Goal: Task Accomplishment & Management: Use online tool/utility

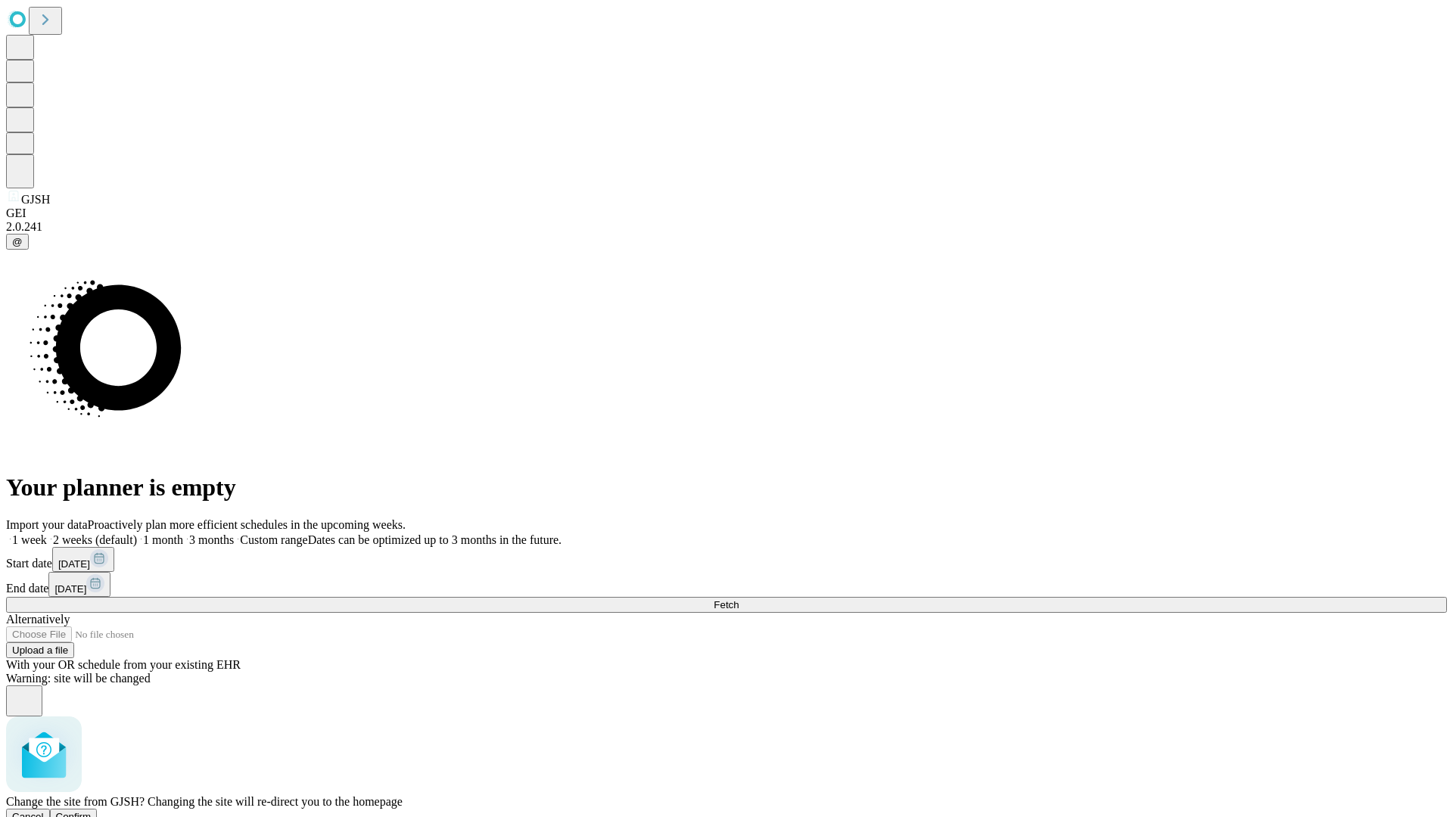
click at [92, 811] on span "Confirm" at bounding box center [74, 816] width 36 height 11
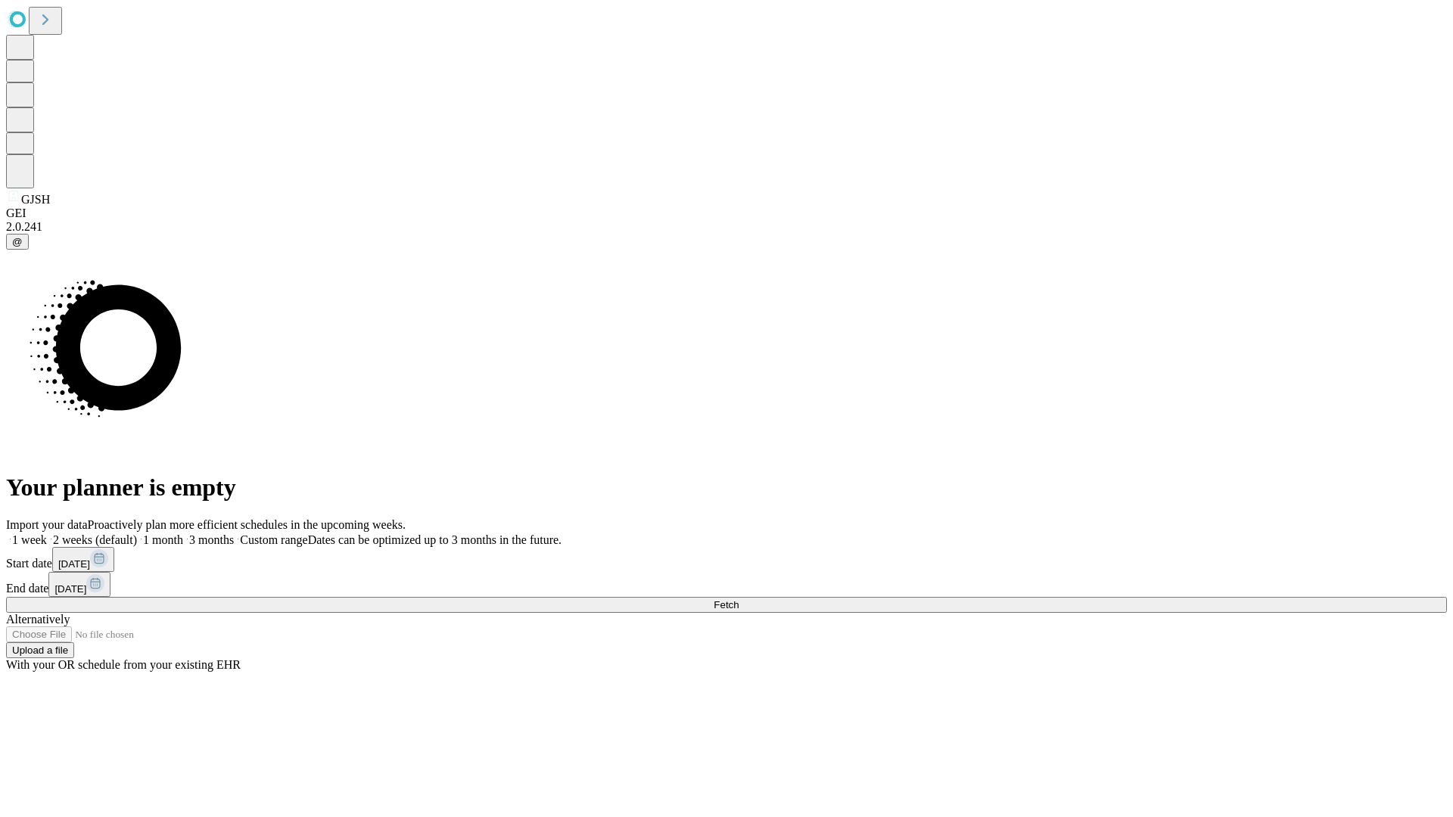
click at [183, 533] on label "1 month" at bounding box center [160, 539] width 46 height 13
click at [738, 599] on span "Fetch" at bounding box center [725, 604] width 25 height 11
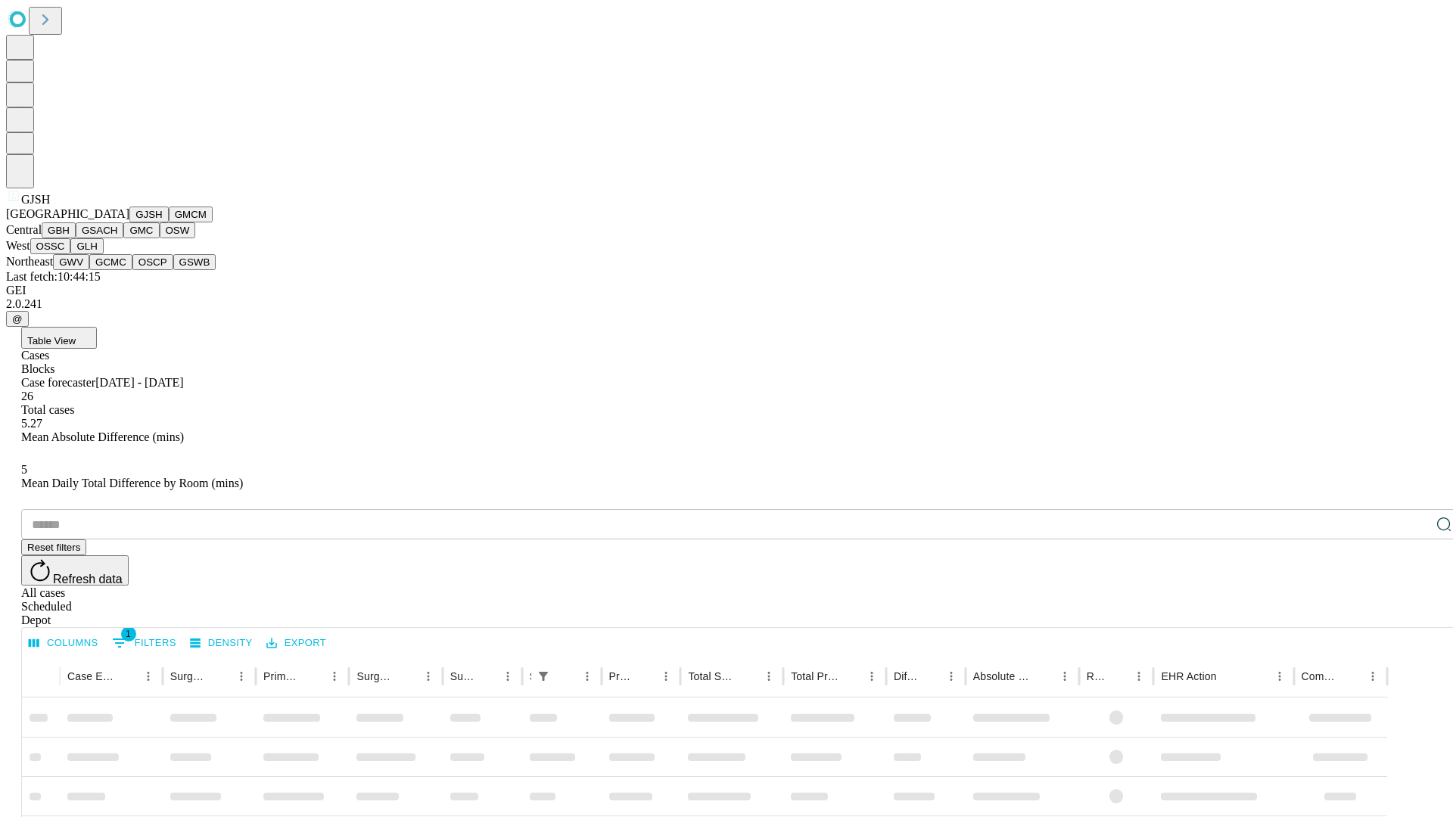
click at [169, 222] on button "GMCM" at bounding box center [191, 215] width 44 height 16
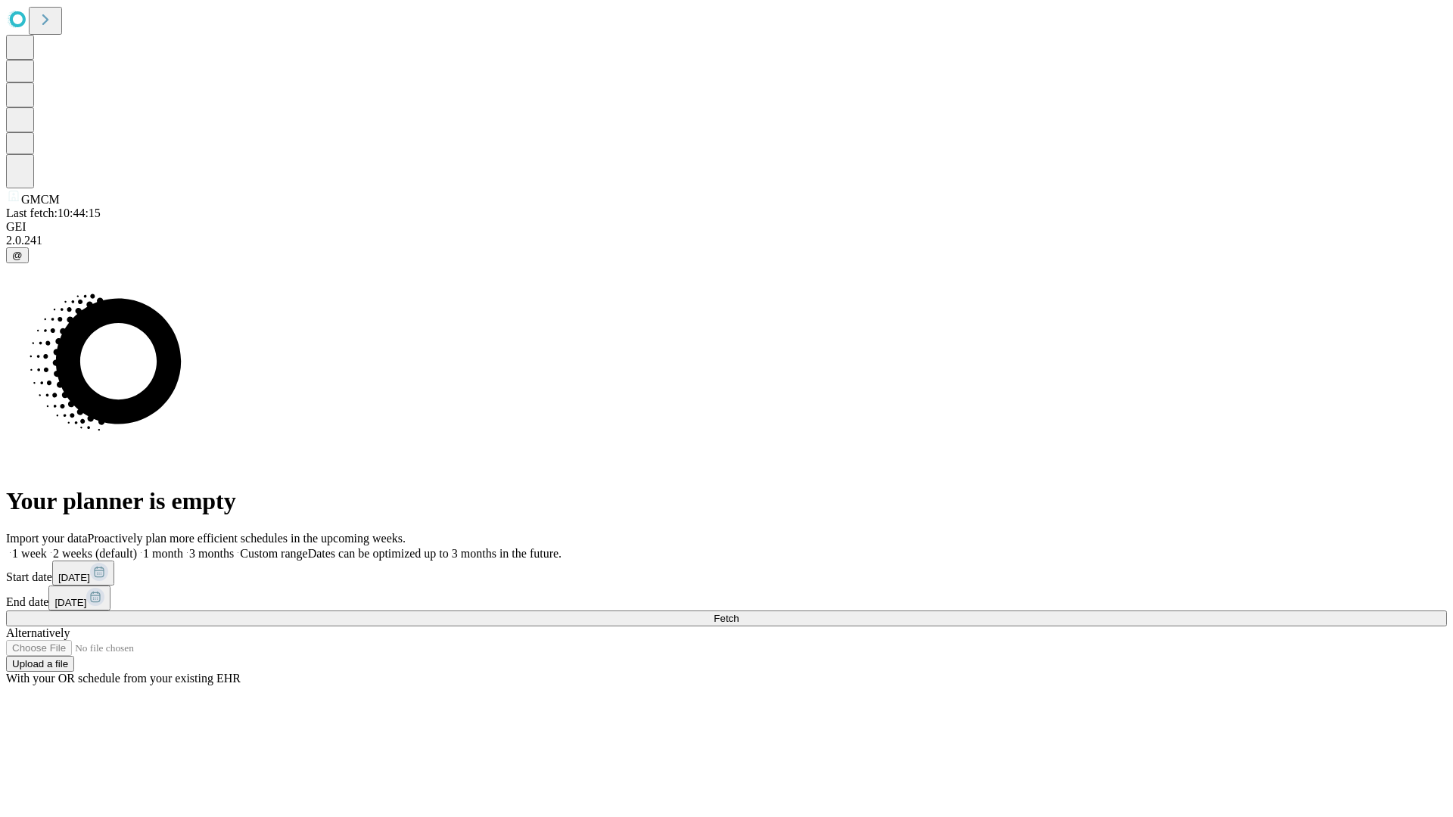
click at [183, 547] on label "1 month" at bounding box center [160, 553] width 46 height 13
click at [738, 613] on span "Fetch" at bounding box center [725, 618] width 25 height 11
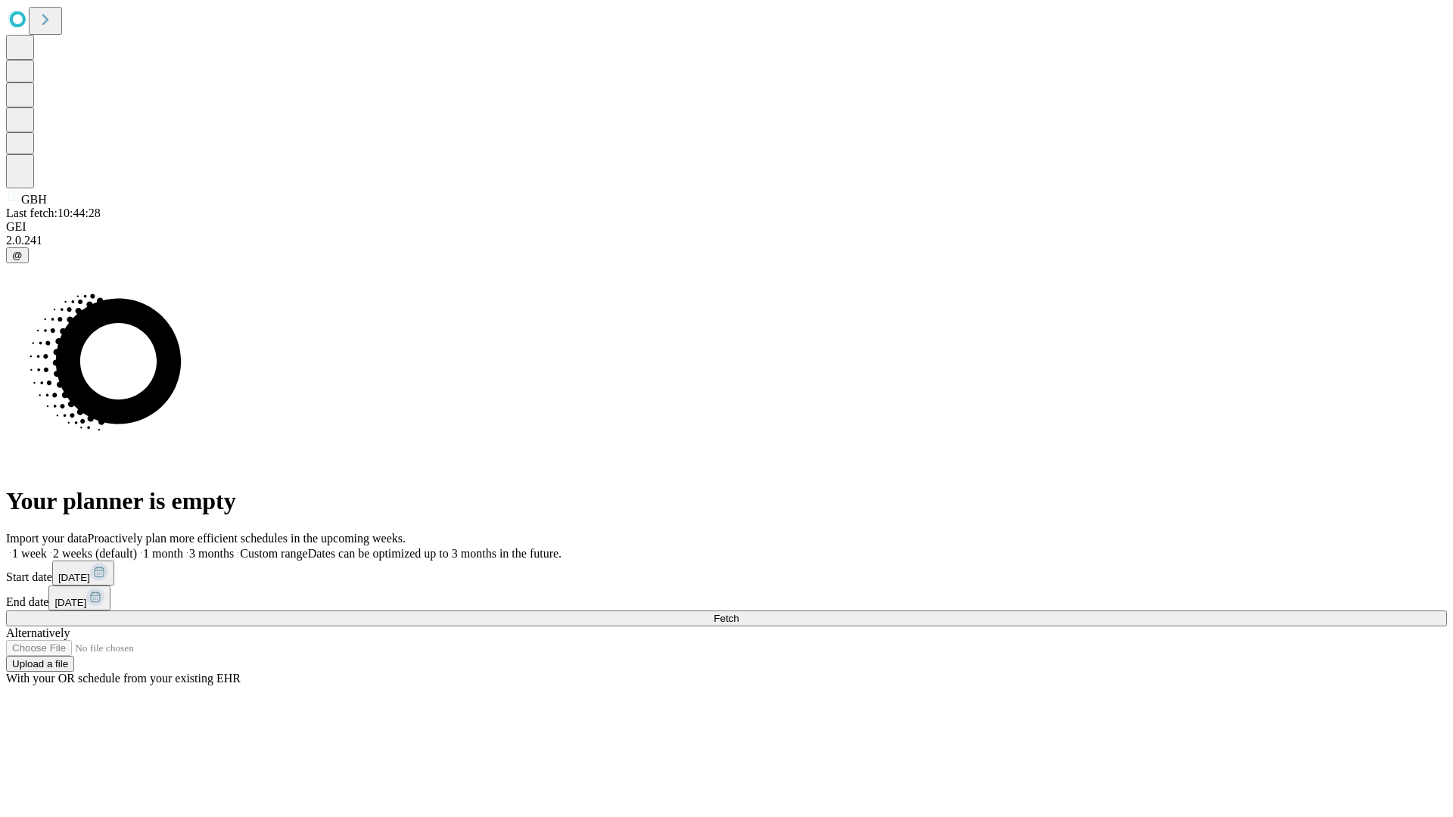
click at [183, 547] on label "1 month" at bounding box center [160, 553] width 46 height 13
click at [738, 613] on span "Fetch" at bounding box center [725, 618] width 25 height 11
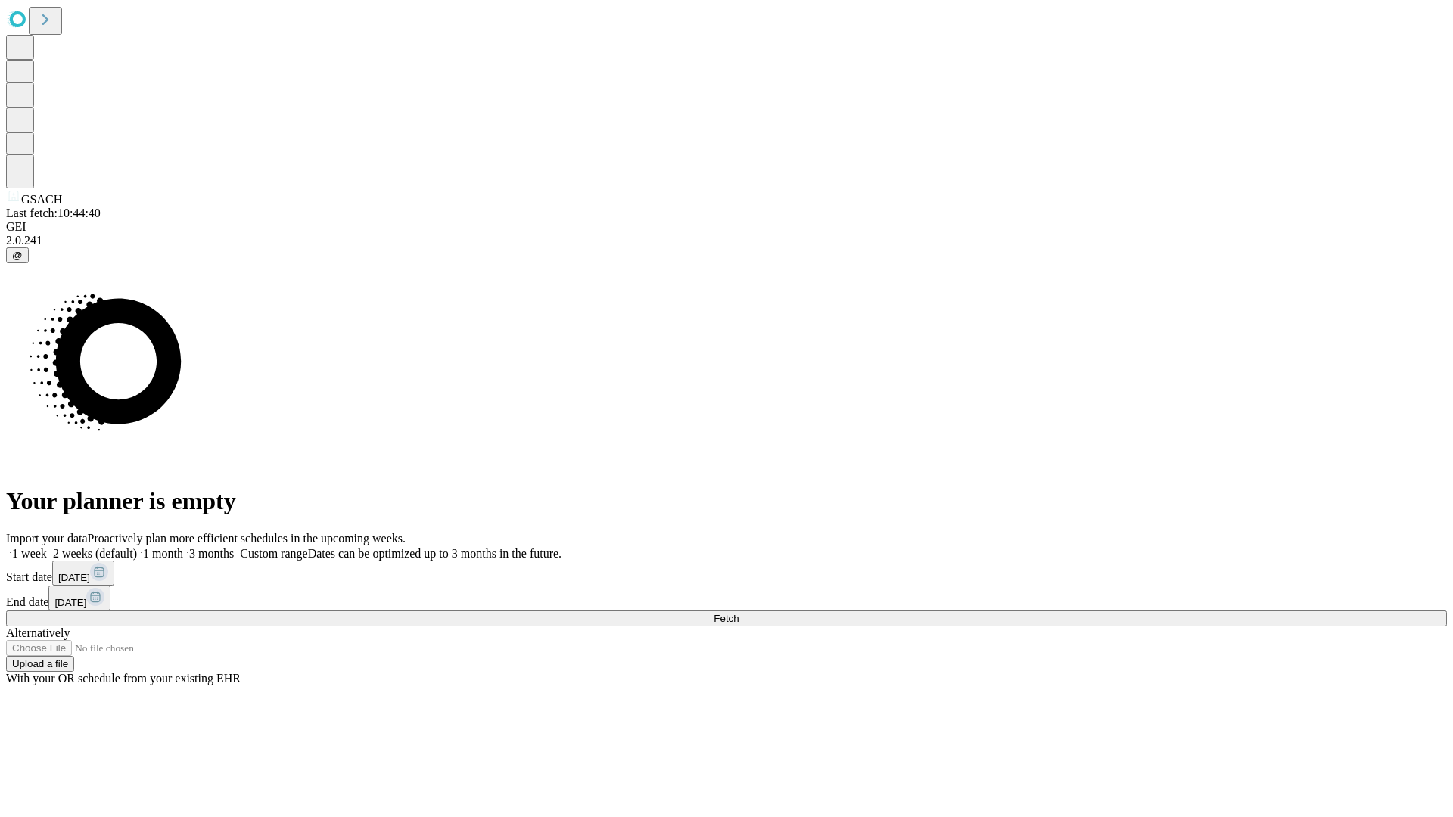
click at [183, 547] on label "1 month" at bounding box center [160, 553] width 46 height 13
click at [738, 613] on span "Fetch" at bounding box center [725, 618] width 25 height 11
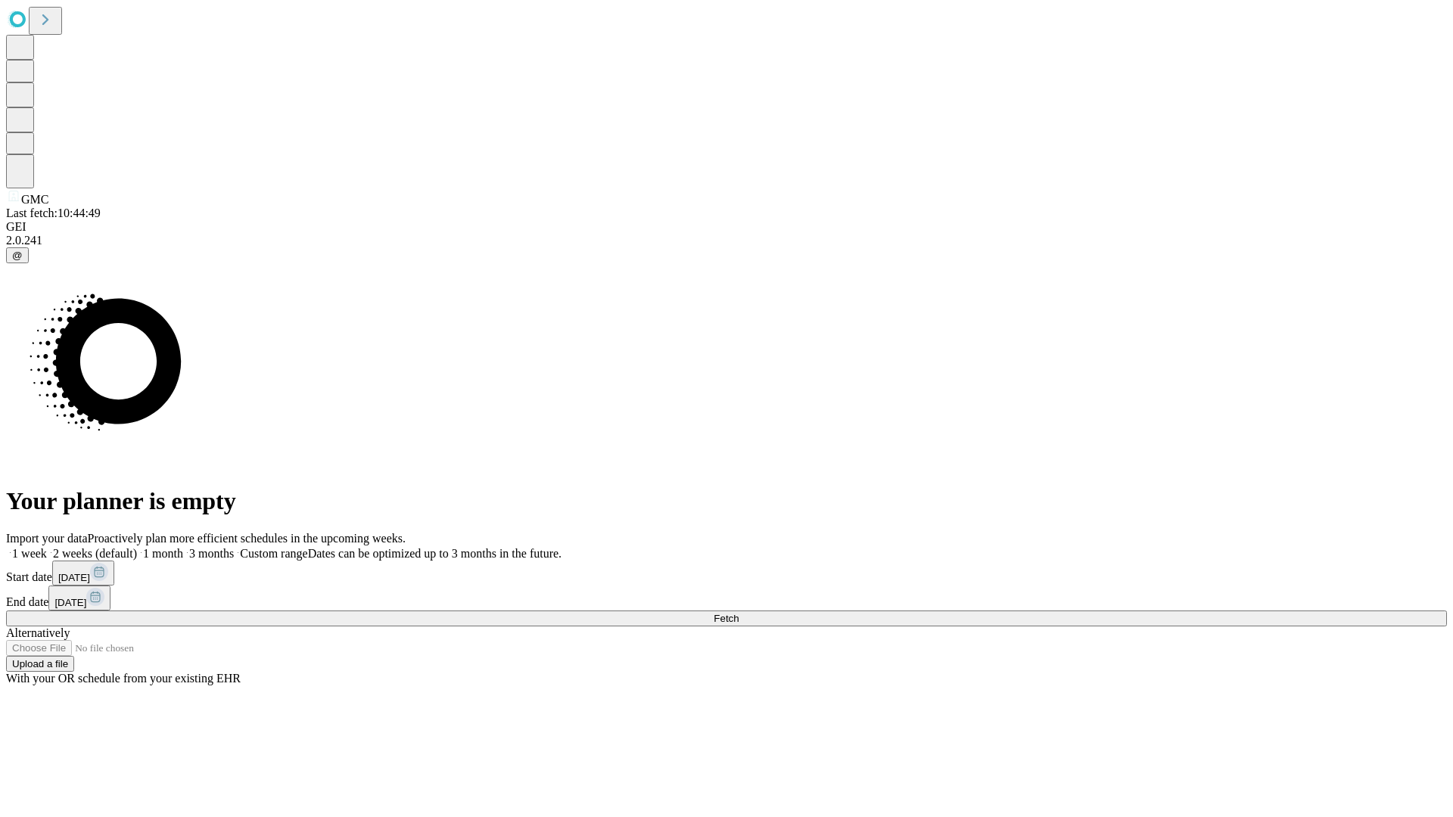
click at [183, 547] on label "1 month" at bounding box center [160, 553] width 46 height 13
click at [738, 613] on span "Fetch" at bounding box center [725, 618] width 25 height 11
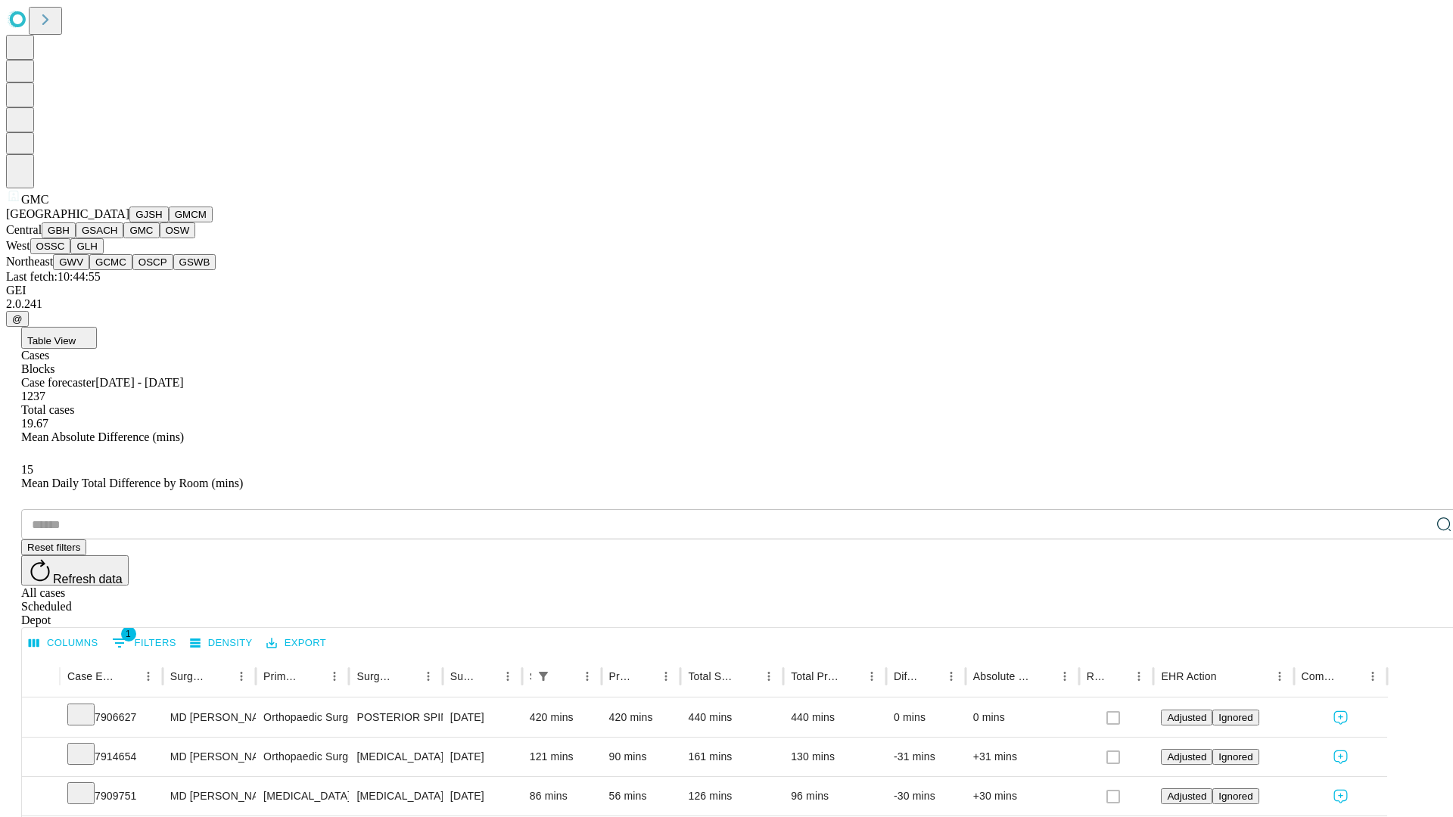
click at [160, 238] on button "OSW" at bounding box center [178, 230] width 36 height 16
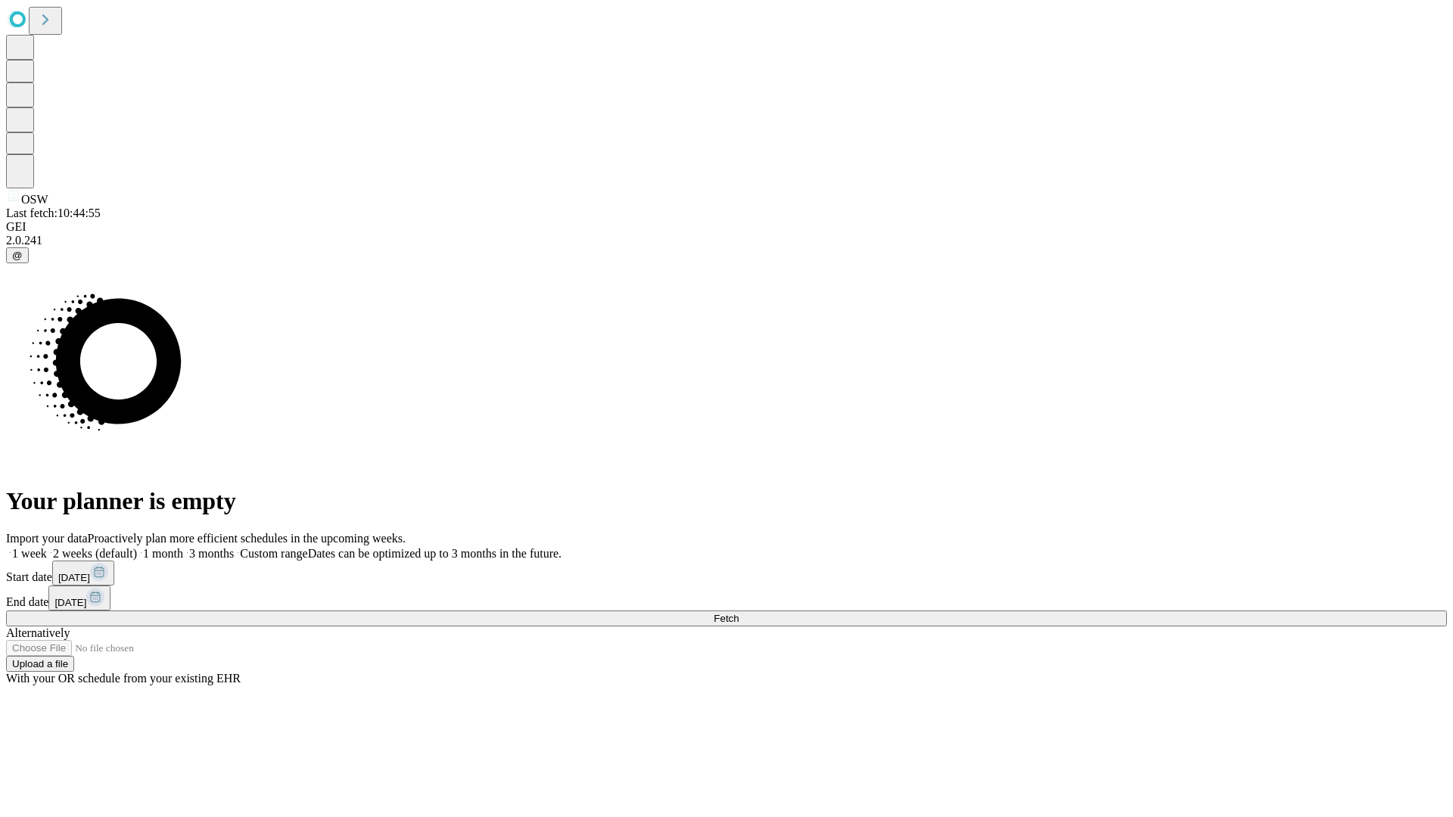
click at [183, 547] on label "1 month" at bounding box center [160, 553] width 46 height 13
click at [738, 613] on span "Fetch" at bounding box center [725, 618] width 25 height 11
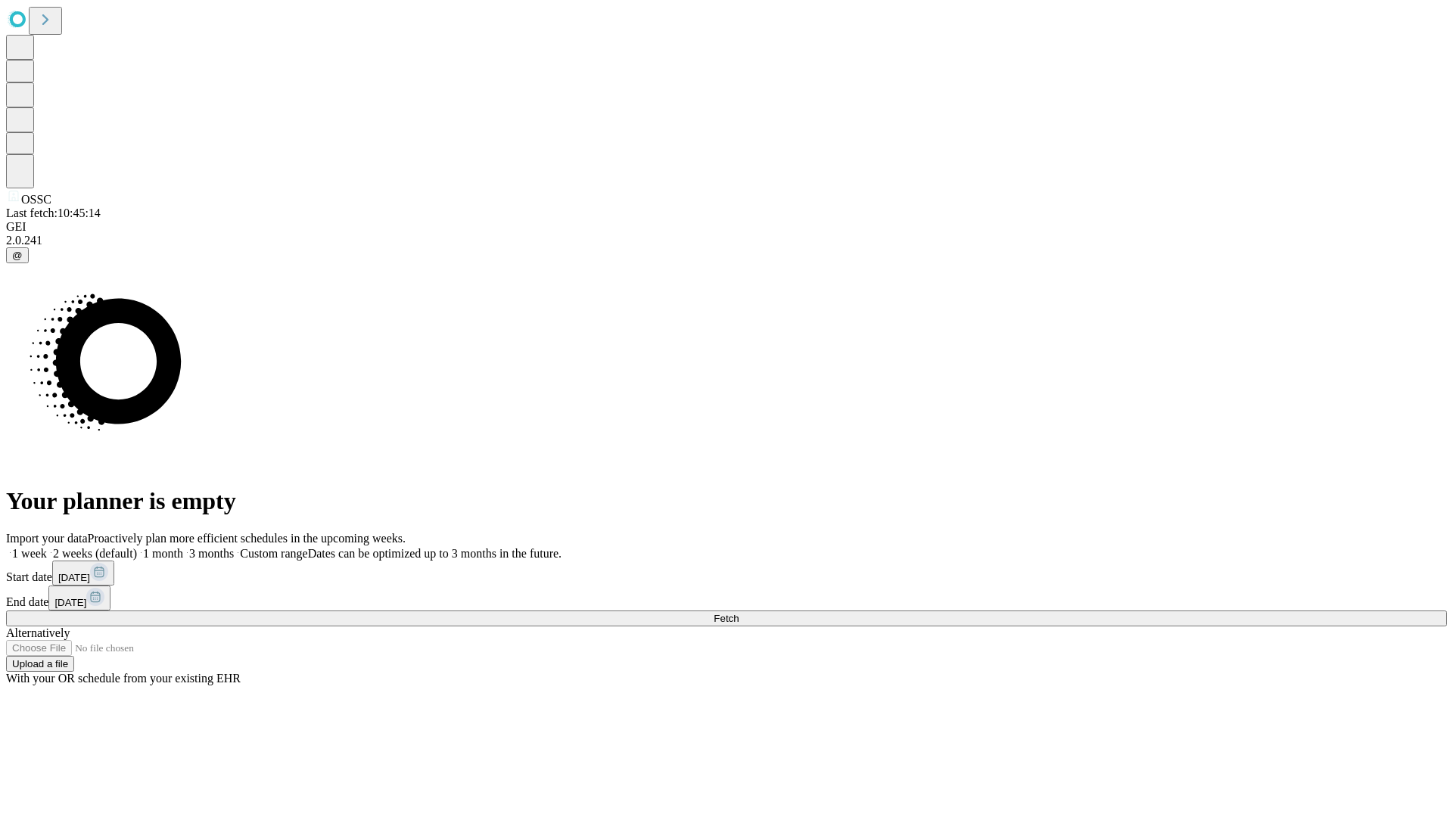
click at [183, 547] on label "1 month" at bounding box center [160, 553] width 46 height 13
click at [738, 613] on span "Fetch" at bounding box center [725, 618] width 25 height 11
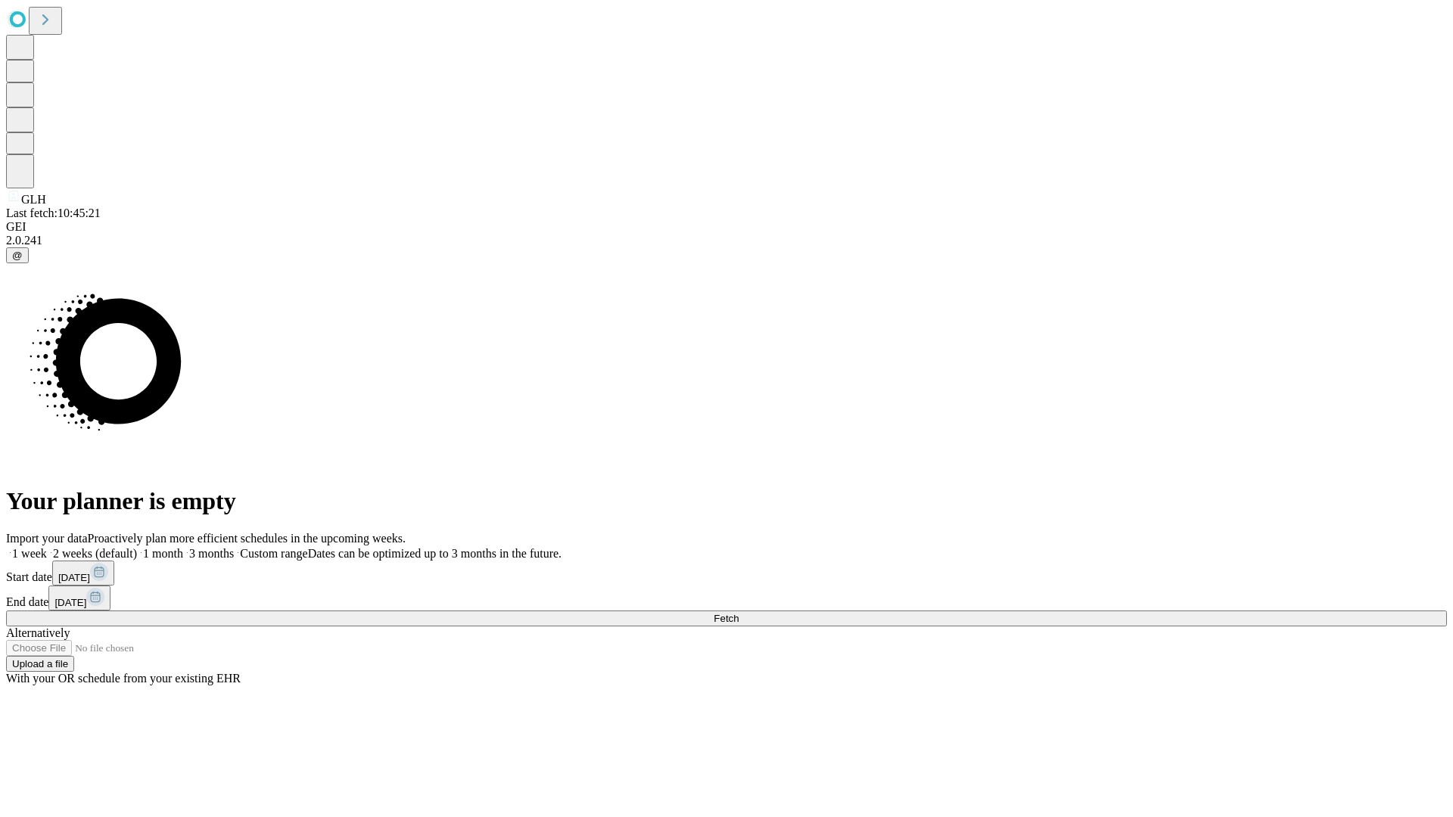
click at [183, 547] on label "1 month" at bounding box center [160, 553] width 46 height 13
click at [738, 613] on span "Fetch" at bounding box center [725, 618] width 25 height 11
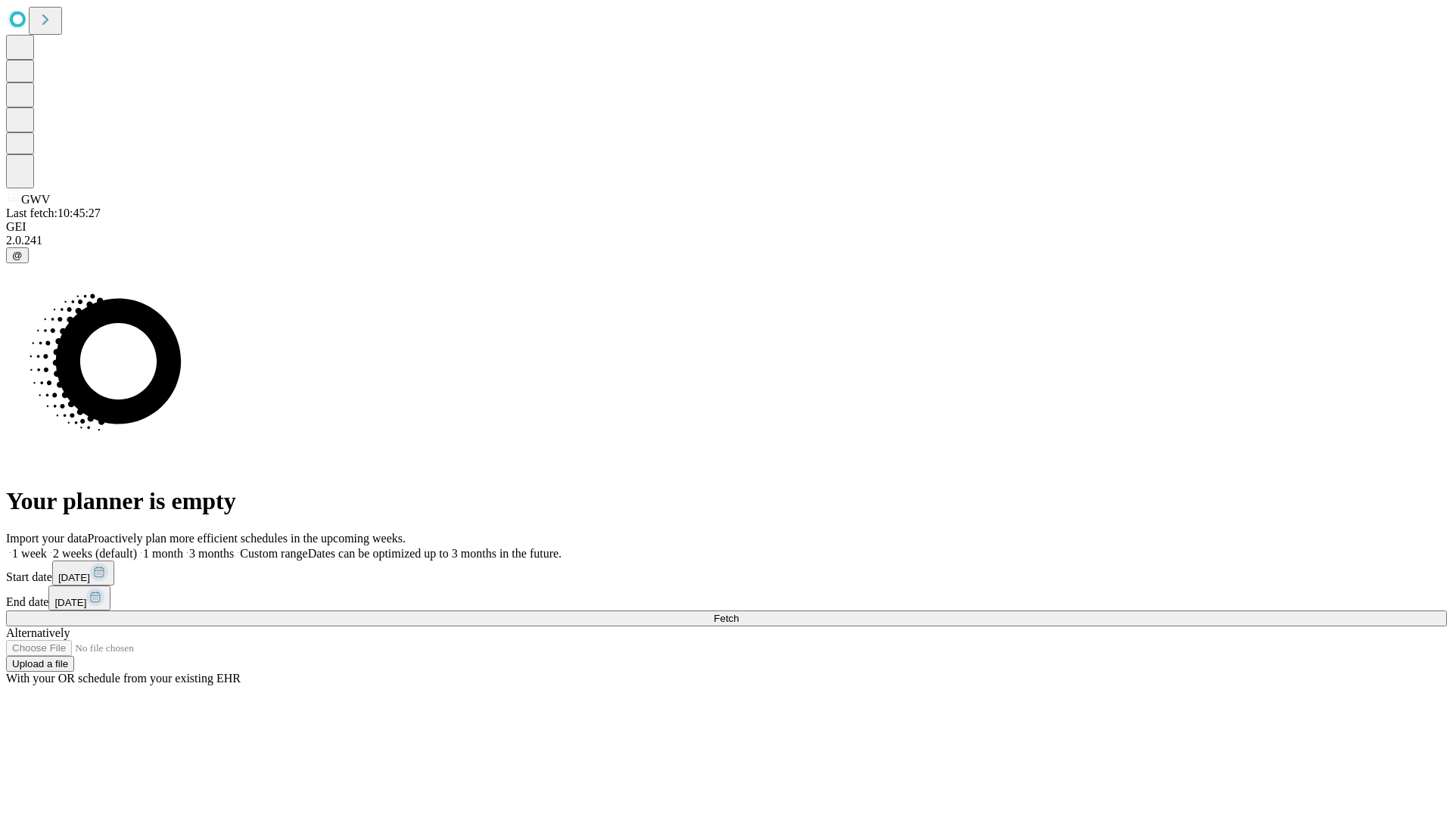
click at [738, 613] on span "Fetch" at bounding box center [725, 618] width 25 height 11
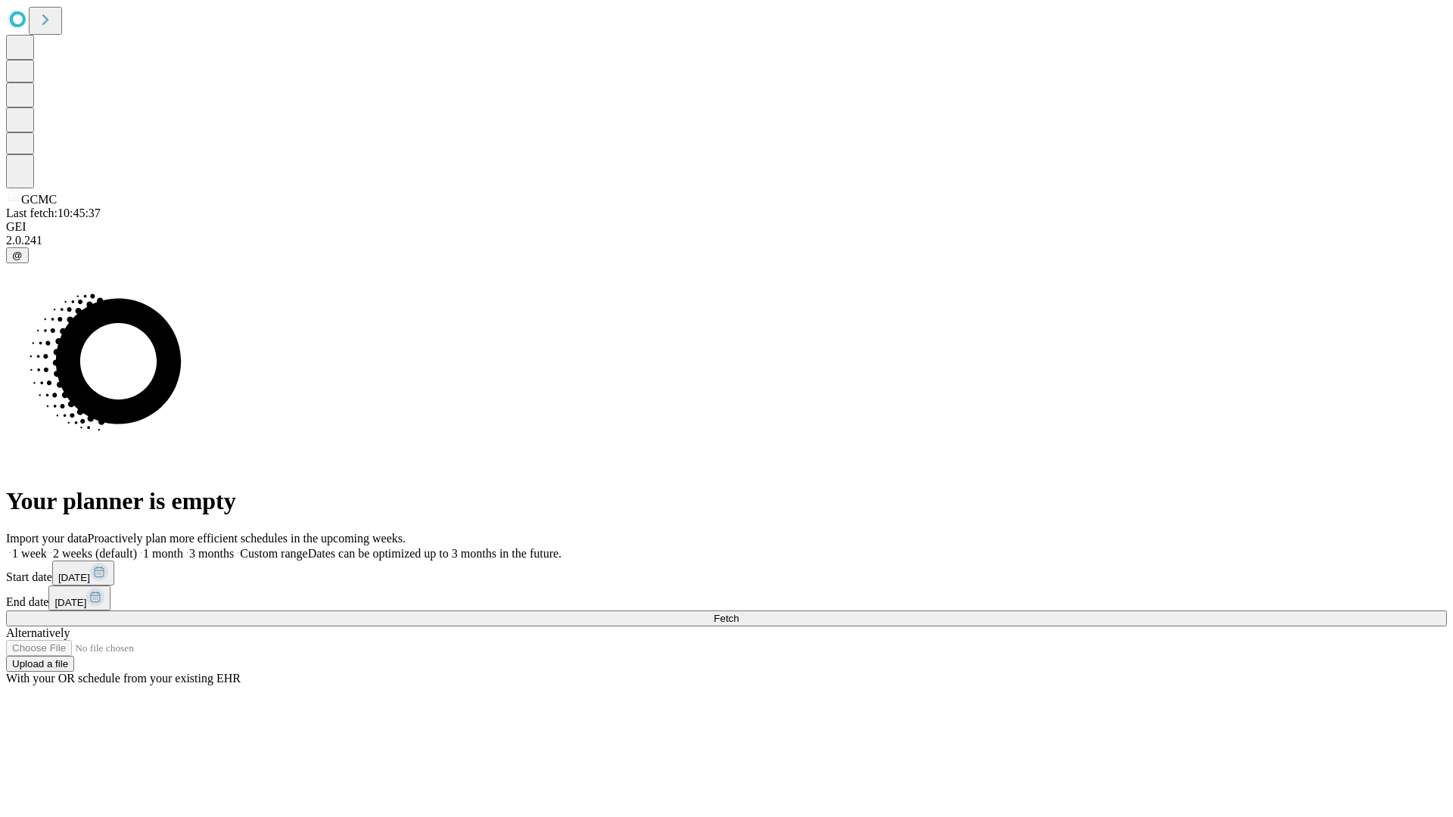
click at [183, 547] on label "1 month" at bounding box center [160, 553] width 46 height 13
click at [738, 613] on span "Fetch" at bounding box center [725, 618] width 25 height 11
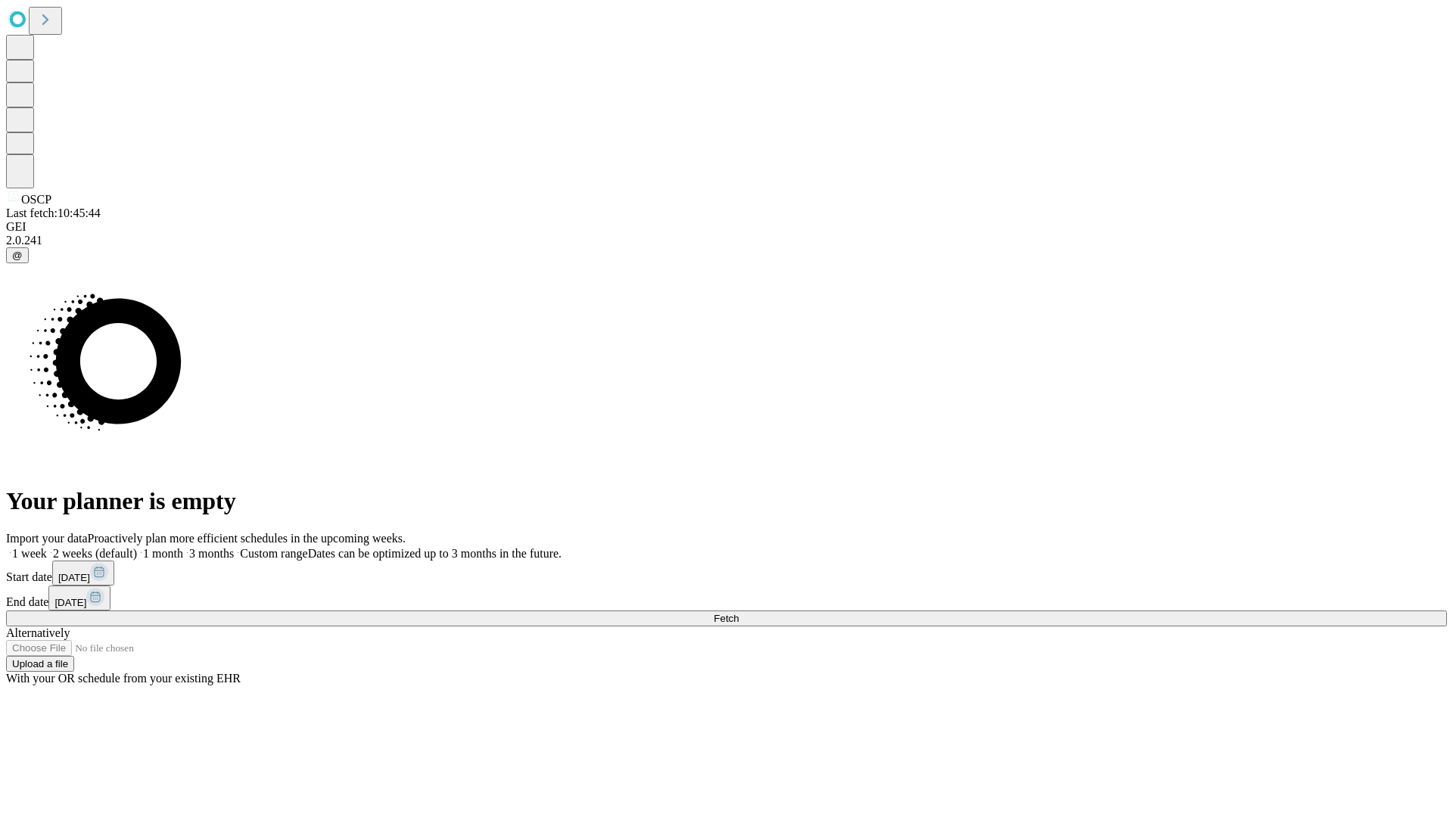
click at [183, 547] on label "1 month" at bounding box center [160, 553] width 46 height 13
click at [738, 613] on span "Fetch" at bounding box center [725, 618] width 25 height 11
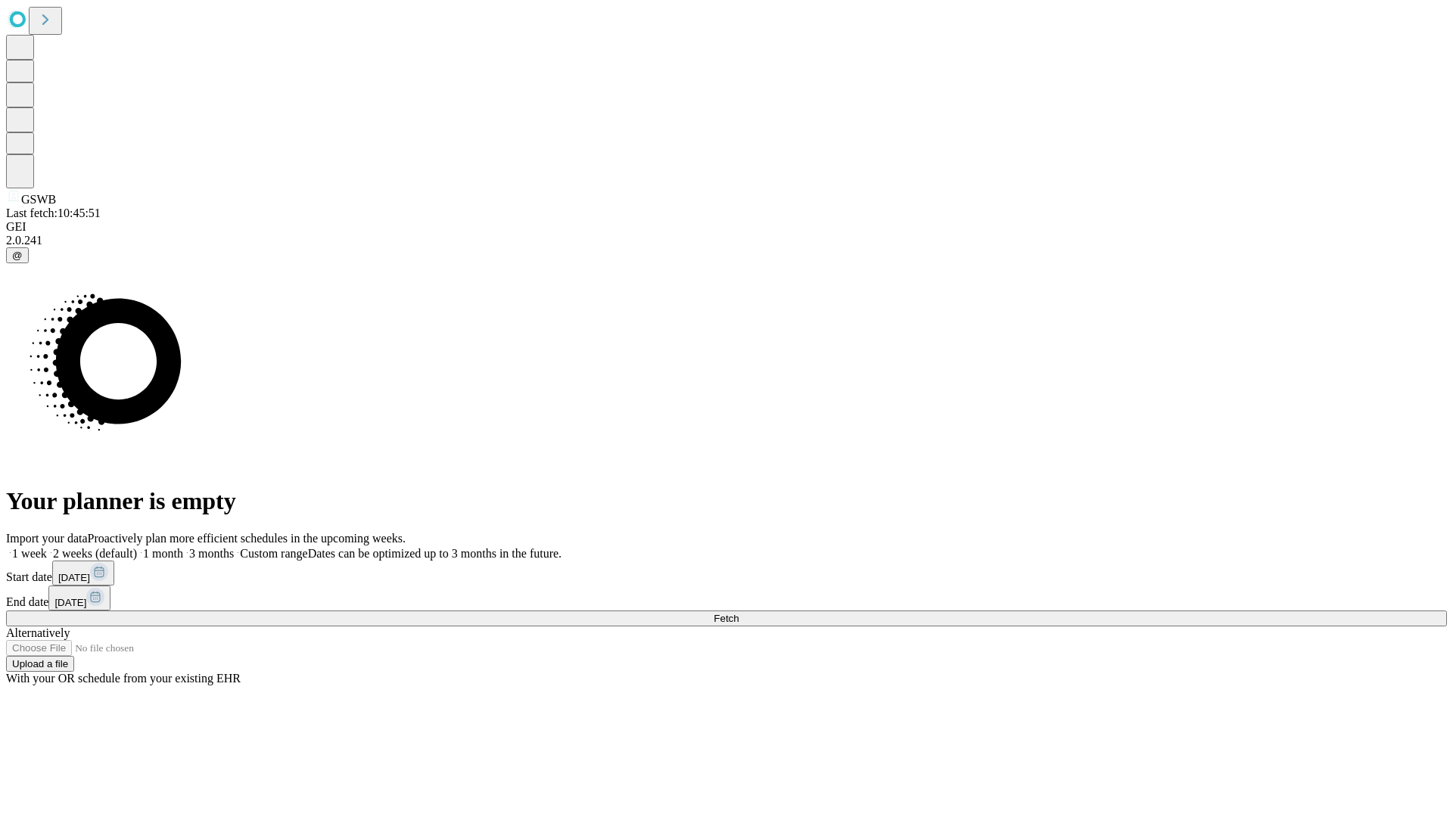
click at [183, 547] on label "1 month" at bounding box center [160, 553] width 46 height 13
click at [738, 613] on span "Fetch" at bounding box center [725, 618] width 25 height 11
